Goal: Obtain resource: Obtain resource

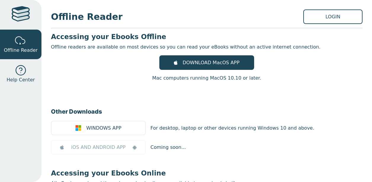
click at [34, 14] on link at bounding box center [21, 15] width 42 height 30
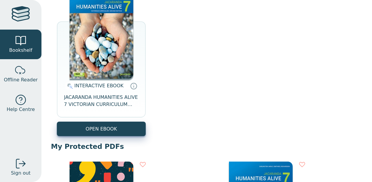
scroll to position [82, 0]
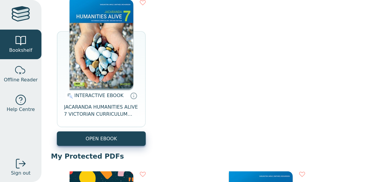
click at [87, 64] on img at bounding box center [102, 44] width 64 height 89
